Goal: Check status: Check status

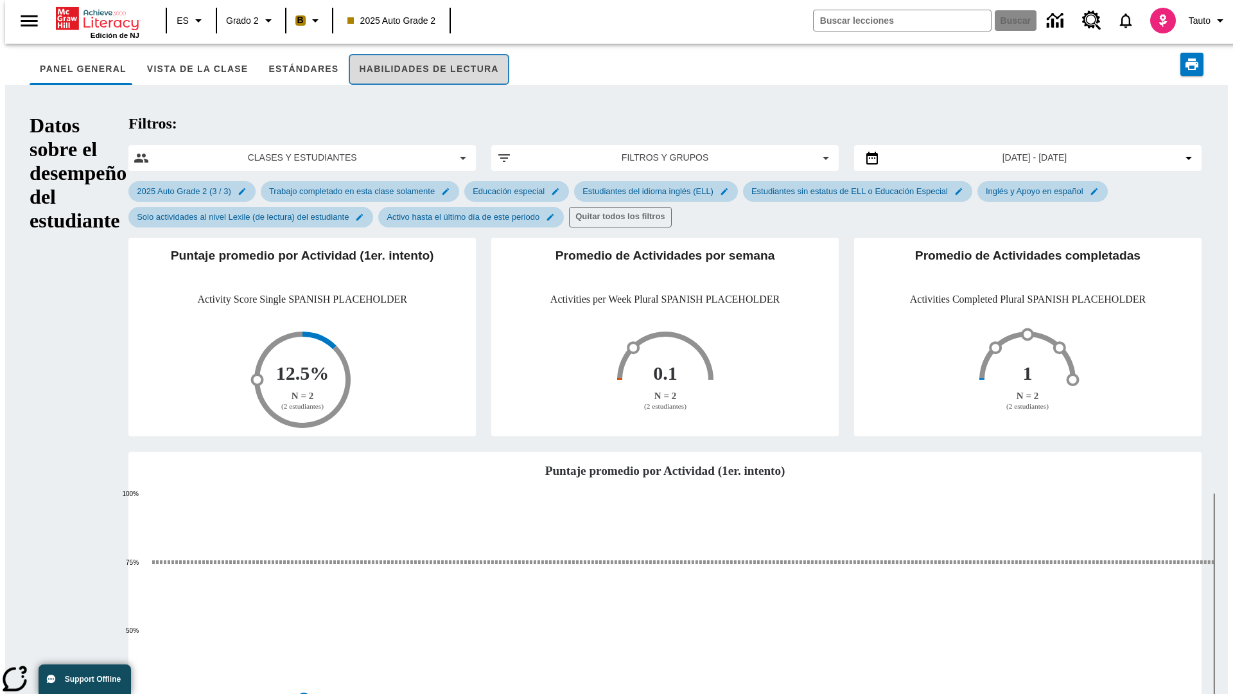
click at [404, 69] on button "Habilidades de lectura" at bounding box center [429, 69] width 160 height 31
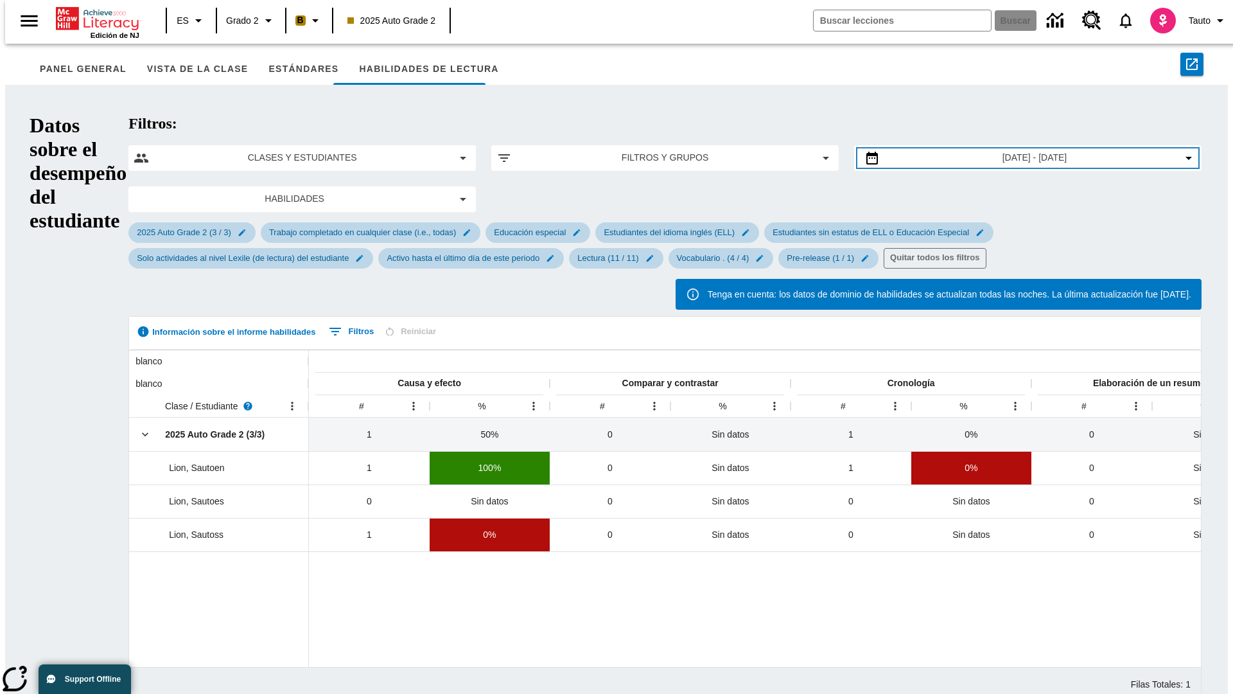
click at [1015, 151] on span "[DATE] - [DATE]" at bounding box center [1034, 157] width 65 height 13
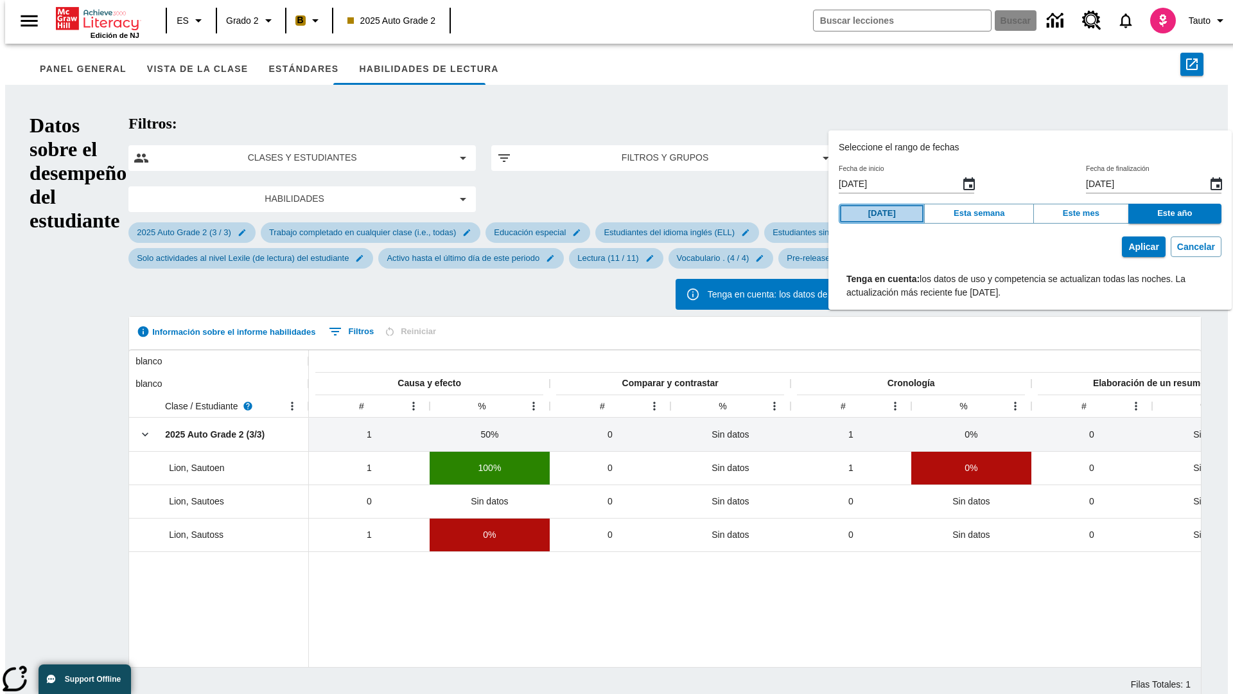
click at [890, 213] on button "[DATE]" at bounding box center [882, 214] width 86 height 20
type input "[DATE]"
click at [1122, 247] on button "Aplicar" at bounding box center [1143, 246] width 43 height 21
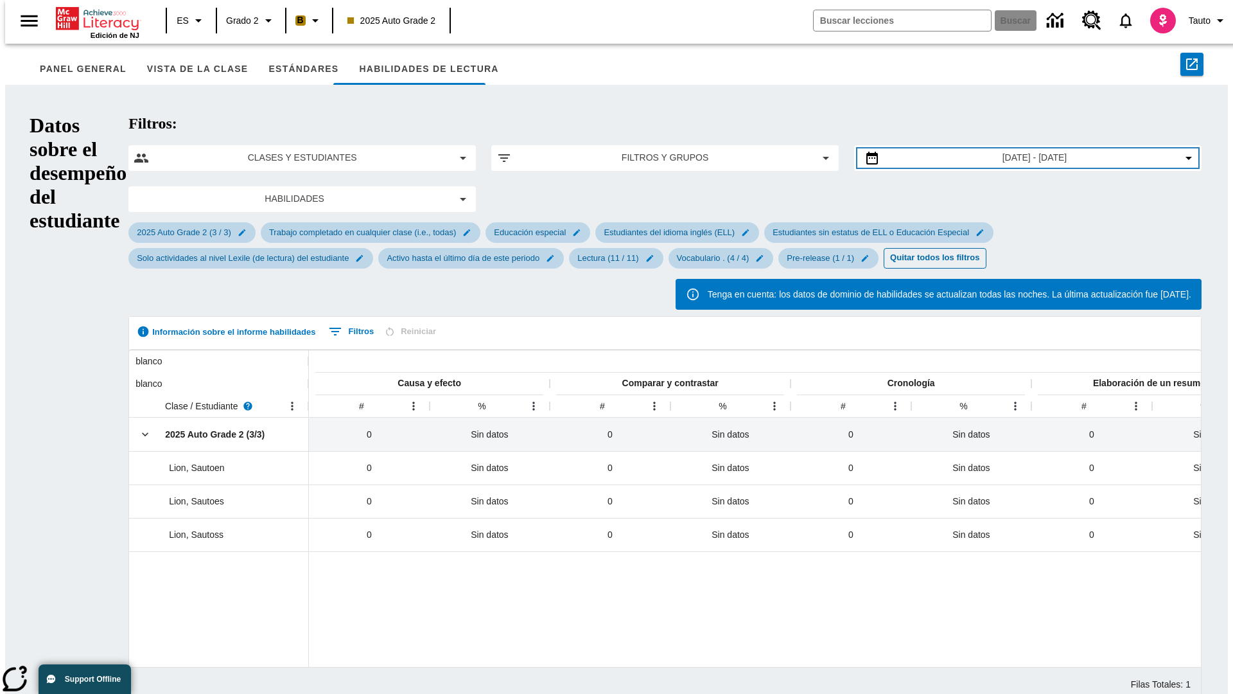
click at [1015, 151] on span "[DATE] - [DATE]" at bounding box center [1034, 157] width 65 height 13
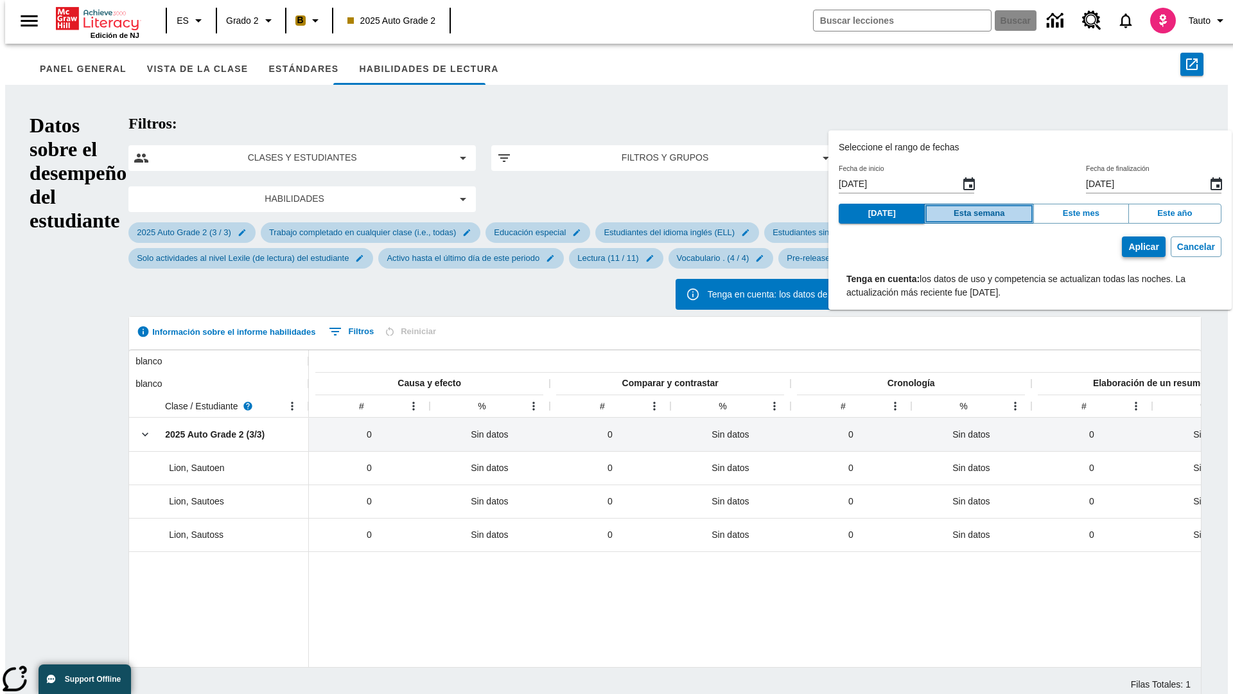
click at [993, 213] on button "Esta semana" at bounding box center [979, 214] width 110 height 20
type input "[DATE]"
click at [1122, 247] on button "Aplicar" at bounding box center [1143, 246] width 43 height 21
